Goal: Task Accomplishment & Management: Use online tool/utility

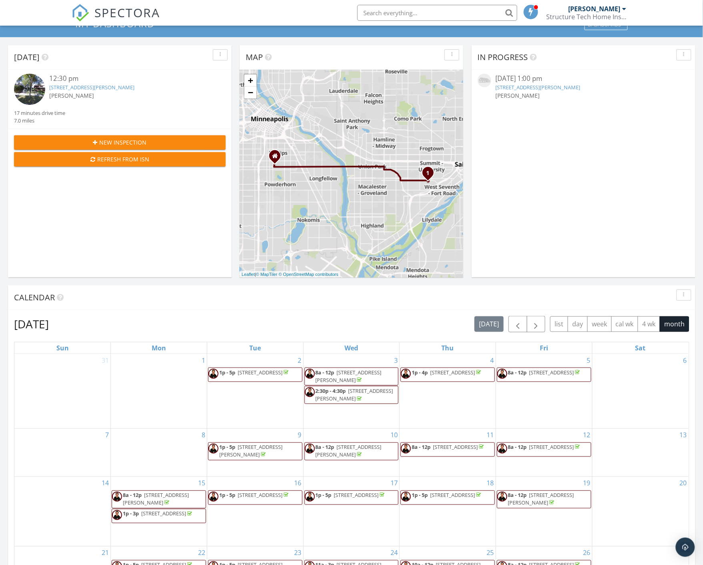
scroll to position [89, 0]
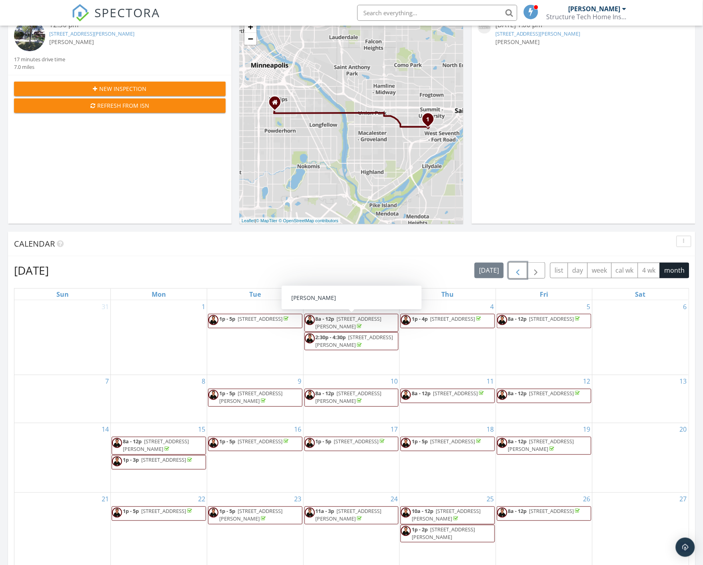
click at [517, 269] on span "button" at bounding box center [518, 271] width 10 height 10
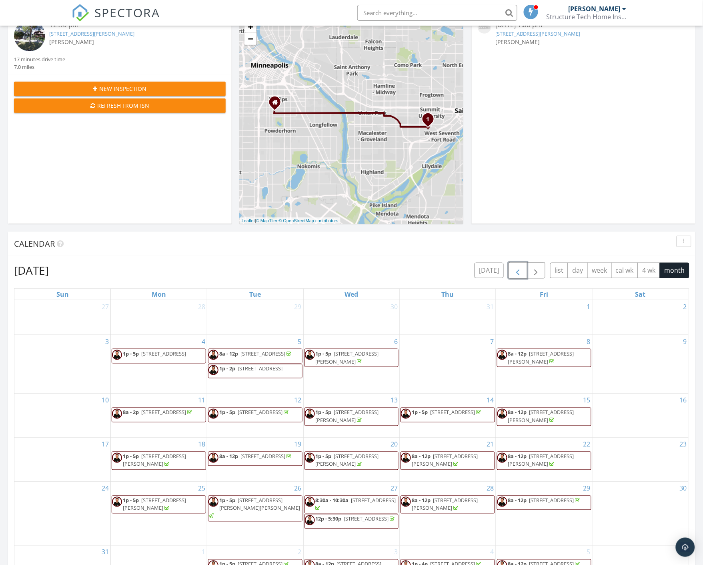
click at [517, 269] on span "button" at bounding box center [518, 271] width 10 height 10
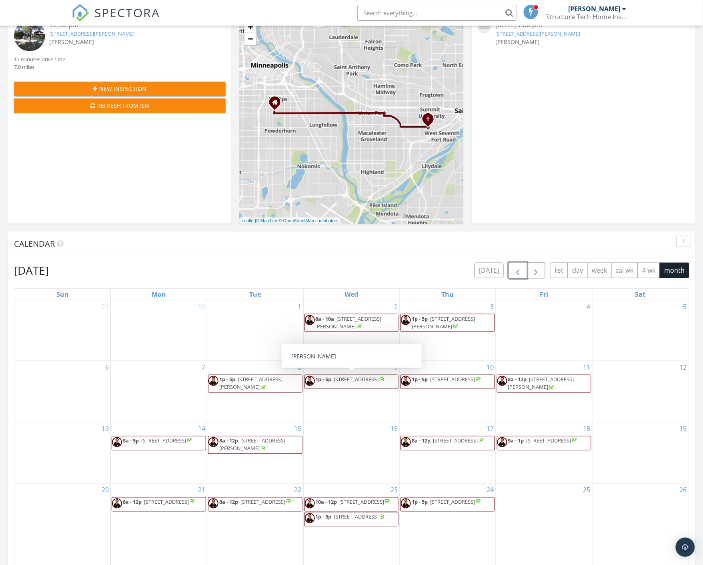
click at [350, 379] on span "[STREET_ADDRESS]" at bounding box center [356, 379] width 45 height 7
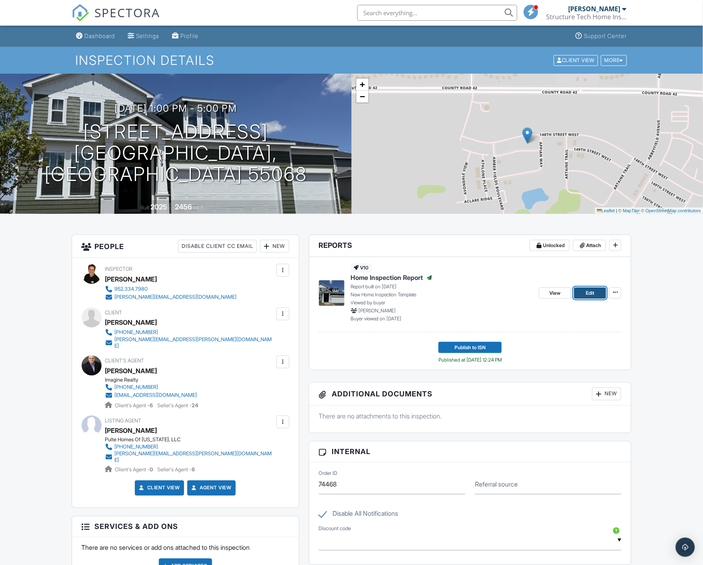
click at [592, 290] on span "Edit" at bounding box center [590, 293] width 8 height 8
